Goal: Information Seeking & Learning: Learn about a topic

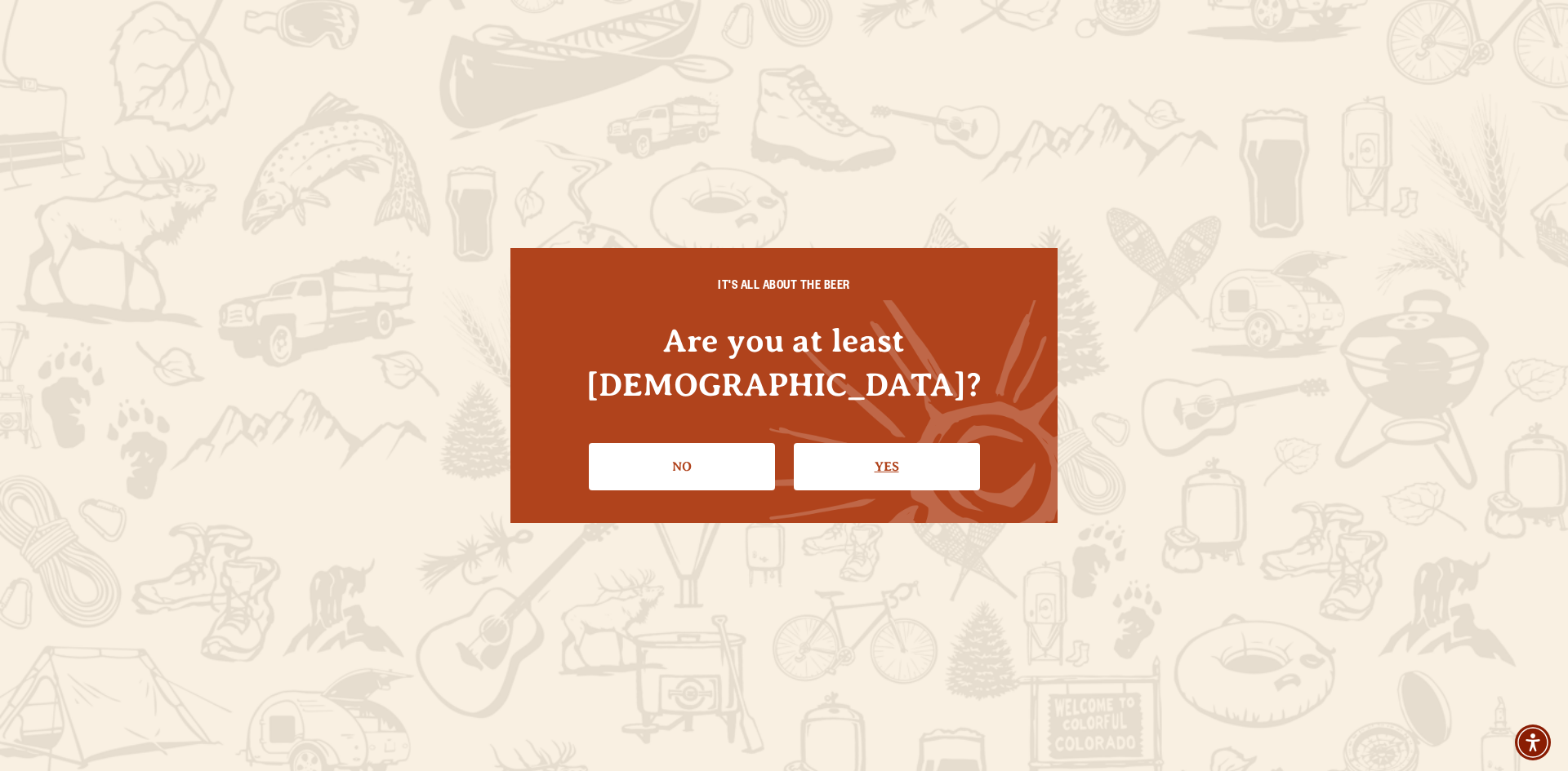
click at [920, 443] on link "Yes" at bounding box center [887, 467] width 187 height 47
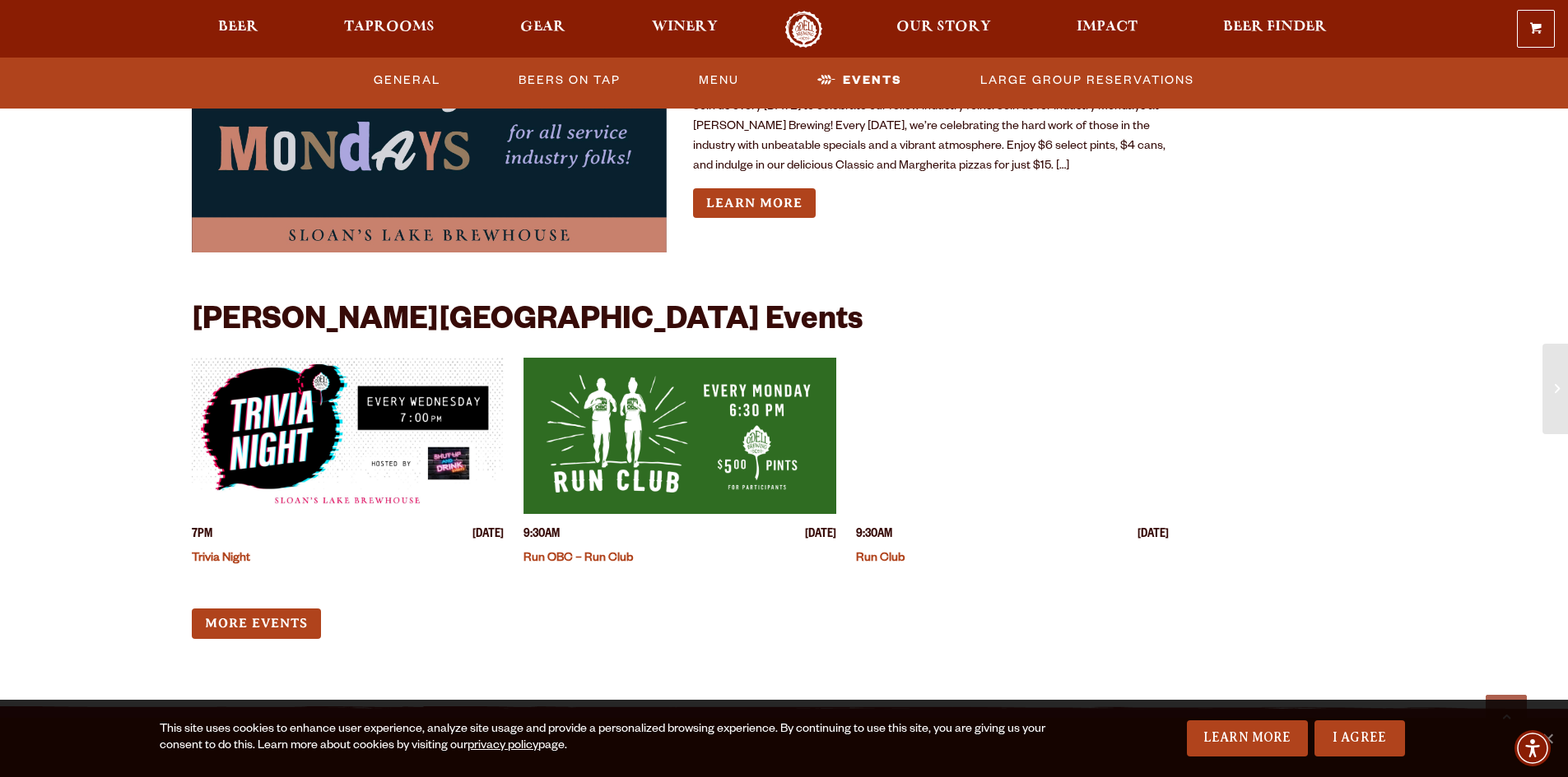
scroll to position [3866, 0]
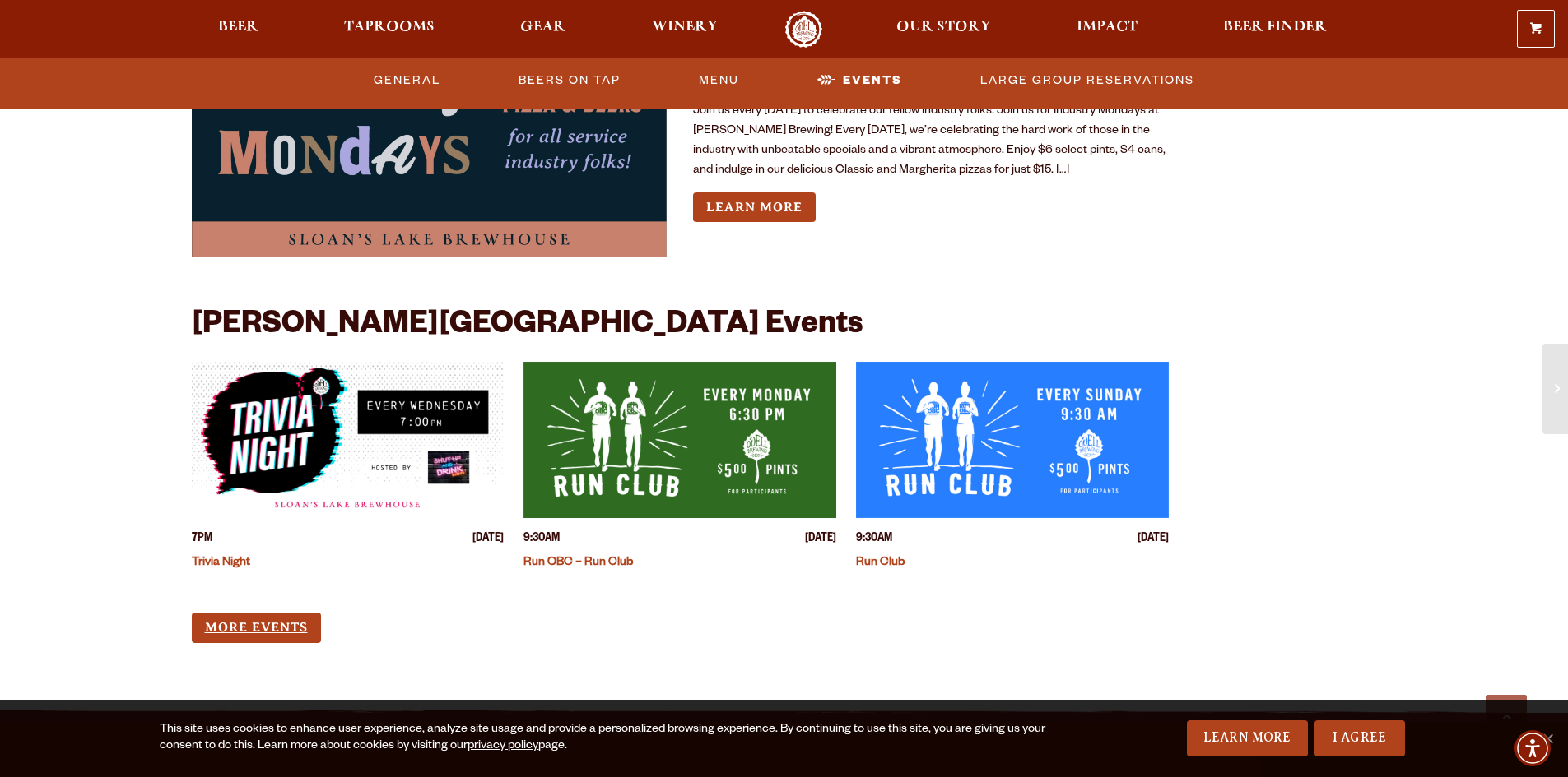
click at [229, 613] on link "More Events" at bounding box center [256, 628] width 129 height 31
click at [283, 409] on img "View event details" at bounding box center [348, 440] width 313 height 156
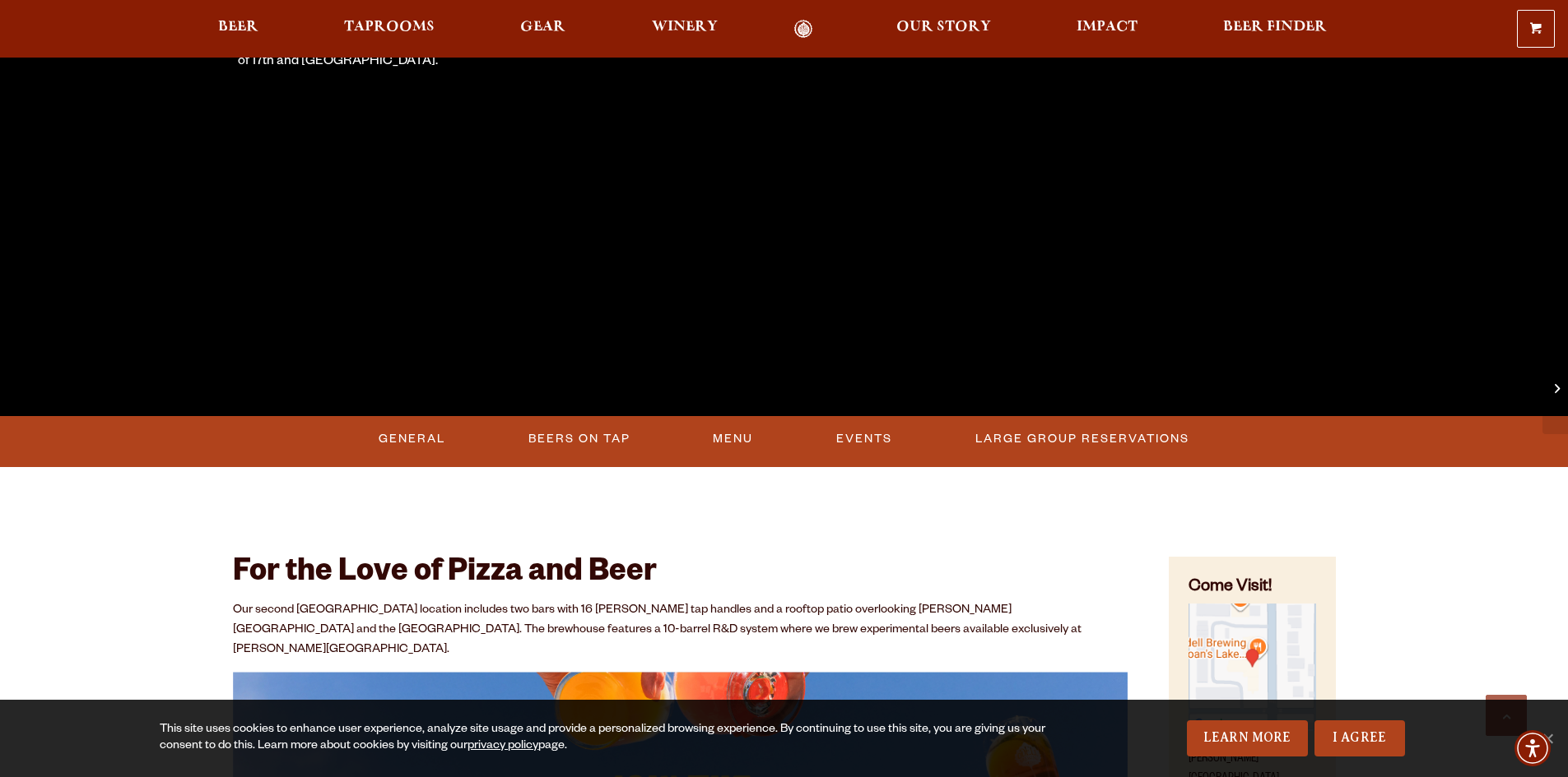
scroll to position [329, 0]
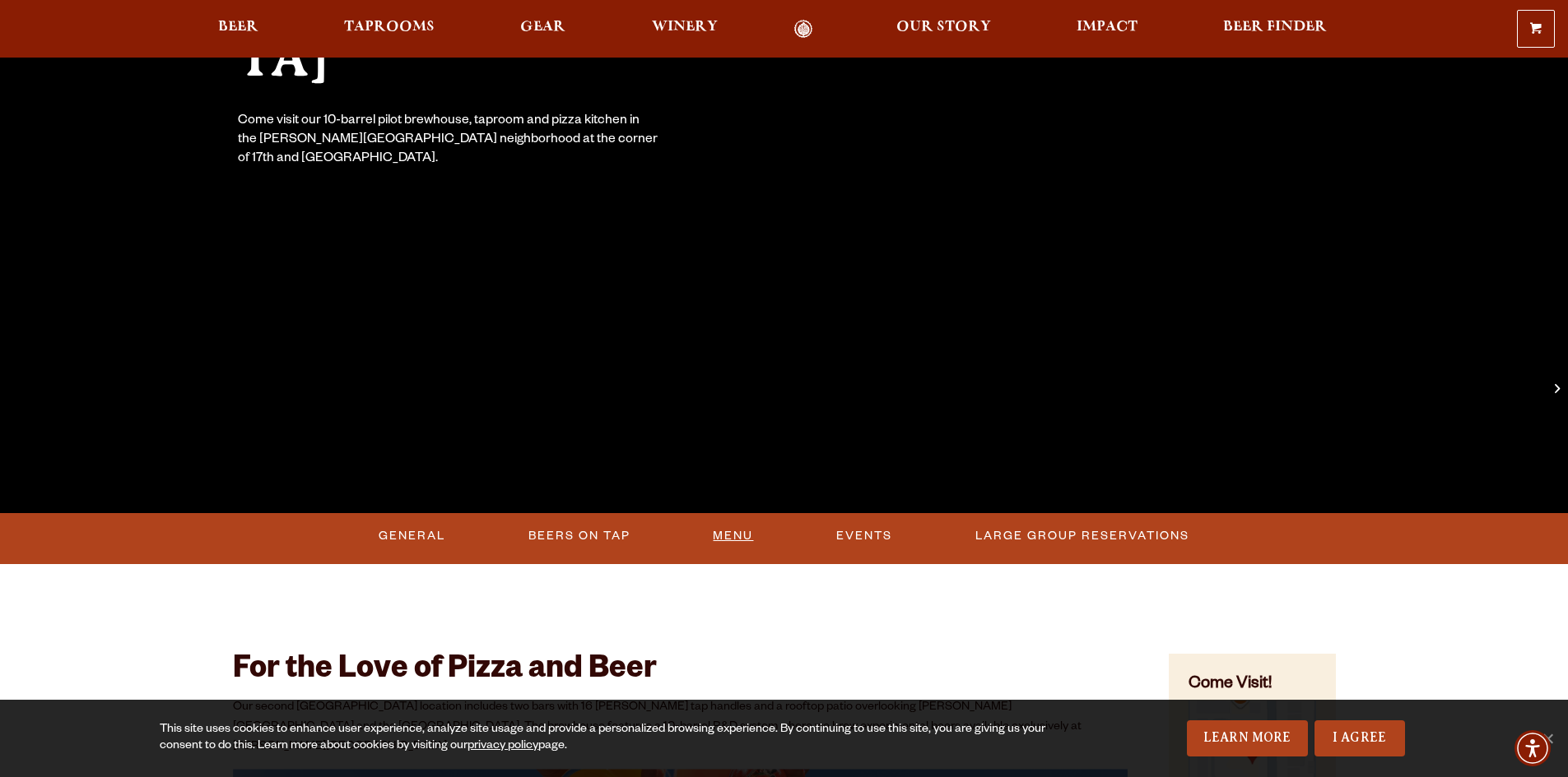
click at [730, 533] on link "Menu" at bounding box center [733, 536] width 54 height 38
